Goal: Information Seeking & Learning: Learn about a topic

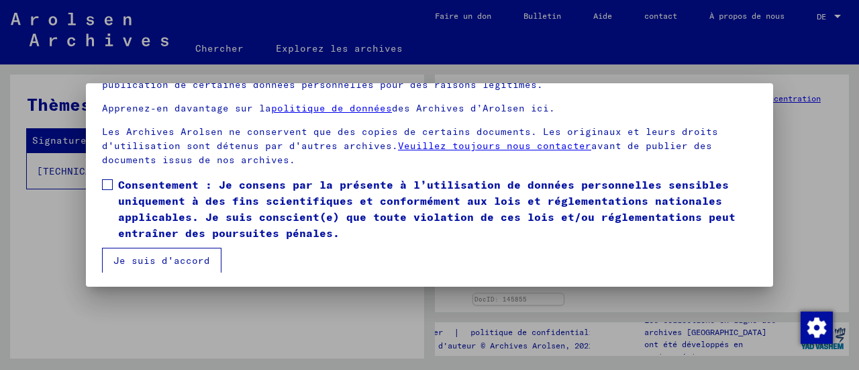
scroll to position [104, 0]
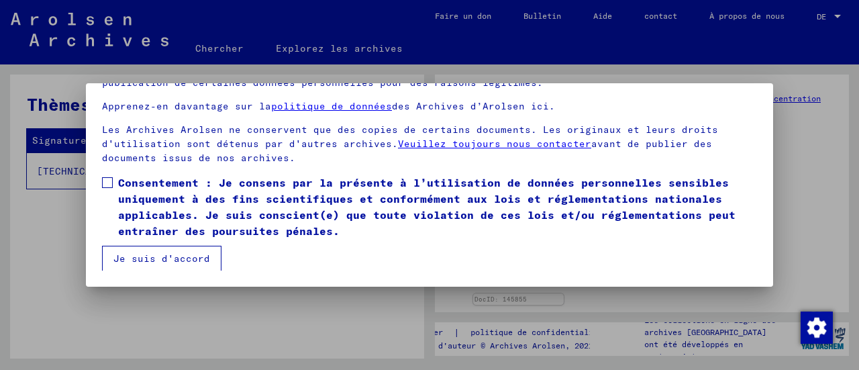
click at [110, 182] on span at bounding box center [107, 182] width 11 height 11
click at [159, 257] on font "Je suis d'accord" at bounding box center [161, 258] width 97 height 12
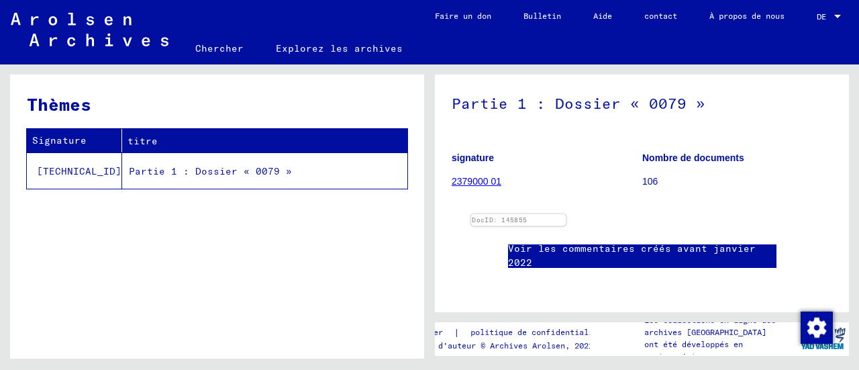
scroll to position [201, 0]
click at [549, 214] on img at bounding box center [520, 214] width 99 height 0
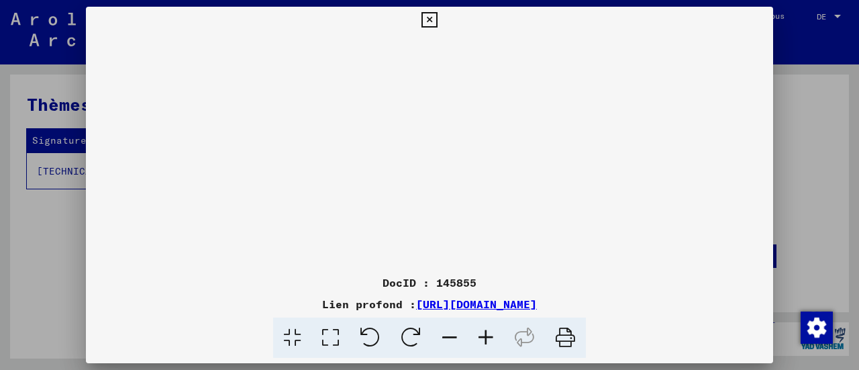
click at [483, 335] on icon at bounding box center [486, 338] width 36 height 41
click at [484, 332] on icon at bounding box center [486, 338] width 36 height 41
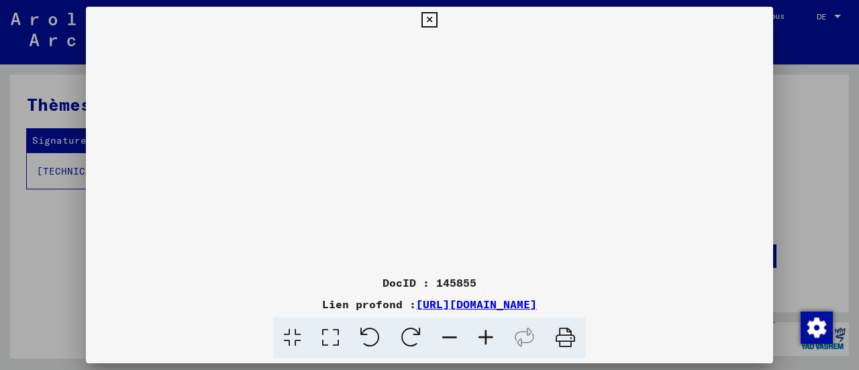
click at [484, 332] on icon at bounding box center [486, 338] width 36 height 41
click at [485, 332] on icon at bounding box center [486, 338] width 36 height 41
drag, startPoint x: 560, startPoint y: 202, endPoint x: 367, endPoint y: 141, distance: 202.1
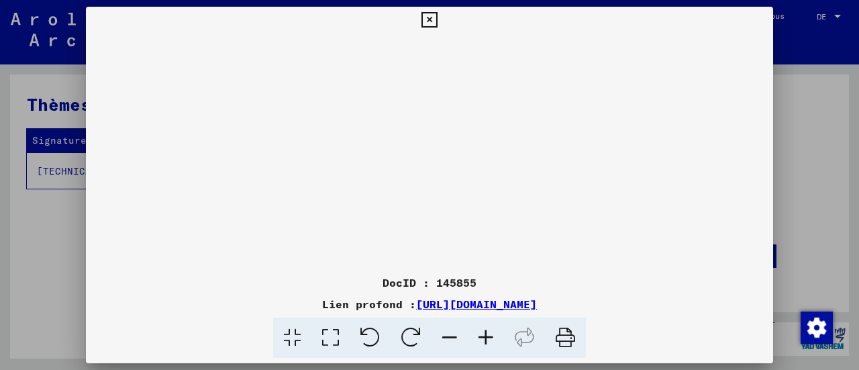
click at [430, 142] on img at bounding box center [430, 303] width 0 height 538
drag, startPoint x: 509, startPoint y: 221, endPoint x: 473, endPoint y: 104, distance: 122.1
click at [430, 107] on img at bounding box center [430, 303] width 0 height 538
drag, startPoint x: 495, startPoint y: 210, endPoint x: 469, endPoint y: 92, distance: 121.0
click at [430, 99] on img at bounding box center [430, 303] width 0 height 538
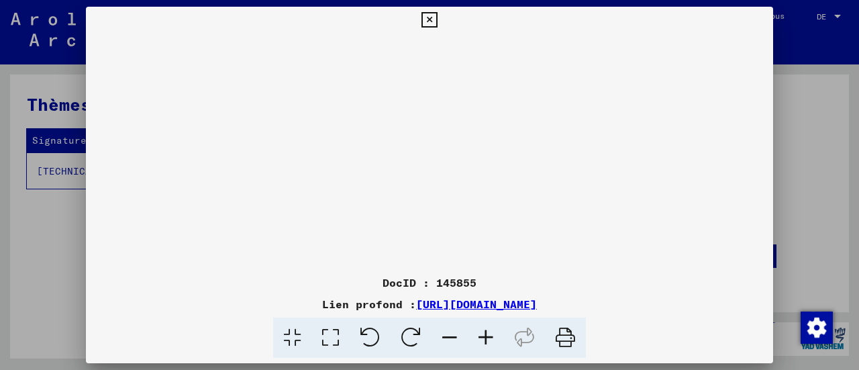
scroll to position [293, 53]
click at [808, 201] on div at bounding box center [429, 185] width 859 height 370
